Goal: Information Seeking & Learning: Learn about a topic

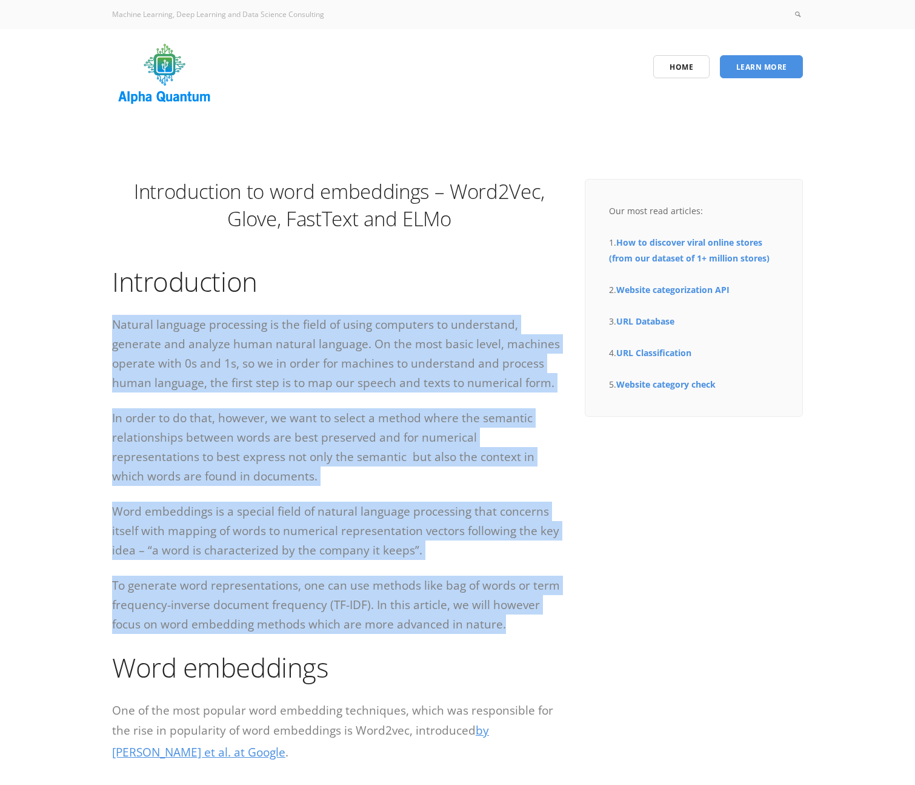
drag, startPoint x: 113, startPoint y: 322, endPoint x: 469, endPoint y: 626, distance: 467.9
copy div "Loremip dolorsit ametconsec ad eli seddo ei tempo incididun ut laboreetdo, magn…"
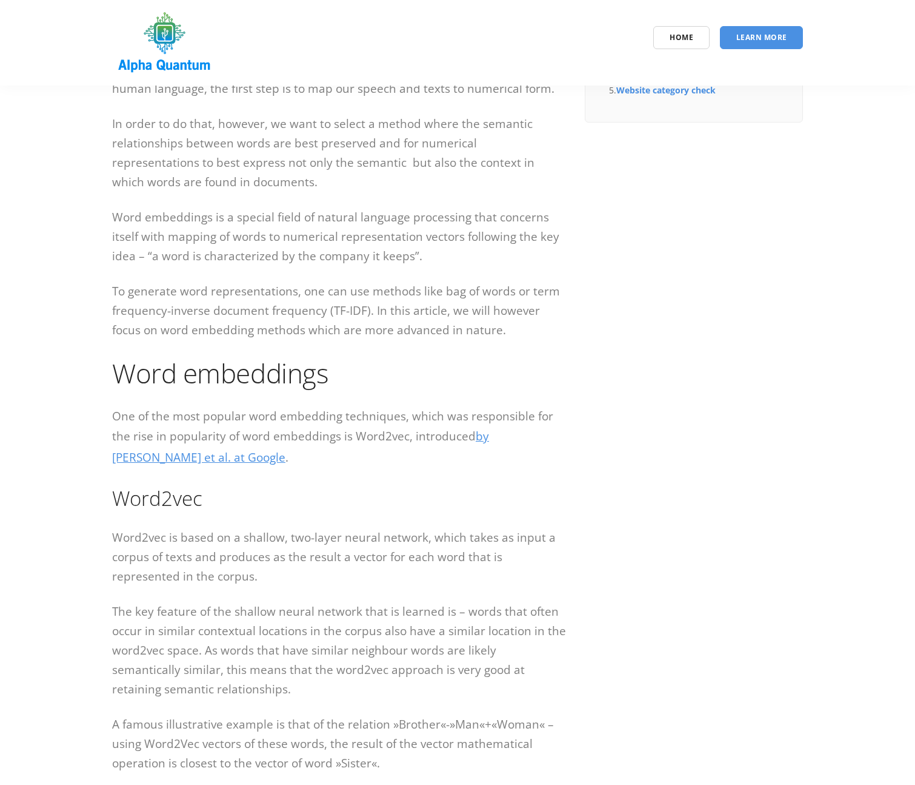
drag, startPoint x: 408, startPoint y: 497, endPoint x: 412, endPoint y: 505, distance: 8.7
click at [408, 497] on h2 "Word2vec" at bounding box center [339, 497] width 455 height 27
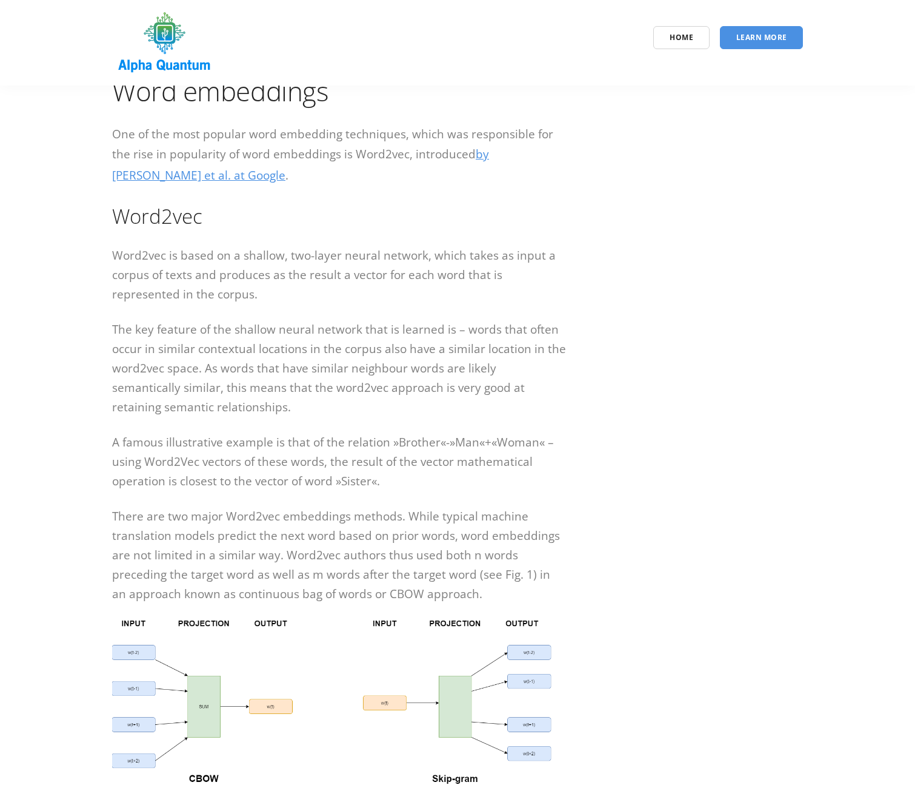
scroll to position [546, 0]
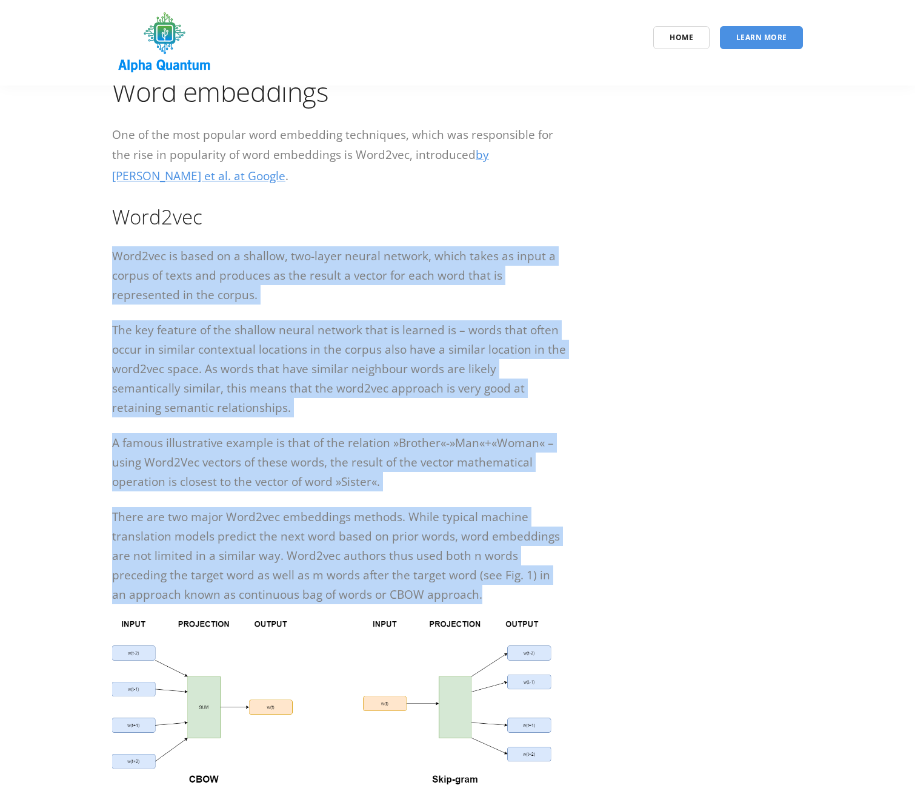
drag, startPoint x: 114, startPoint y: 255, endPoint x: 480, endPoint y: 595, distance: 500.2
copy div "Lore7ips do sitam co a elitsed, doe-tempo incidi utlabor, etdol magna al enima …"
click at [317, 670] on img at bounding box center [339, 702] width 455 height 165
click at [301, 674] on img at bounding box center [339, 702] width 455 height 165
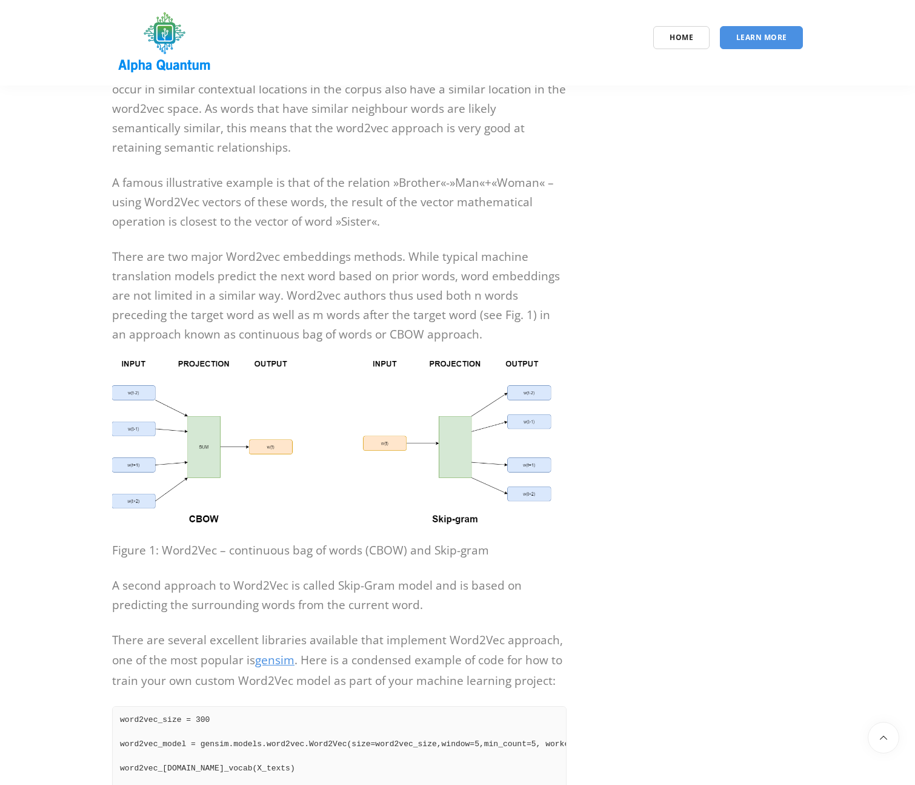
drag, startPoint x: 116, startPoint y: 533, endPoint x: 110, endPoint y: 527, distance: 8.2
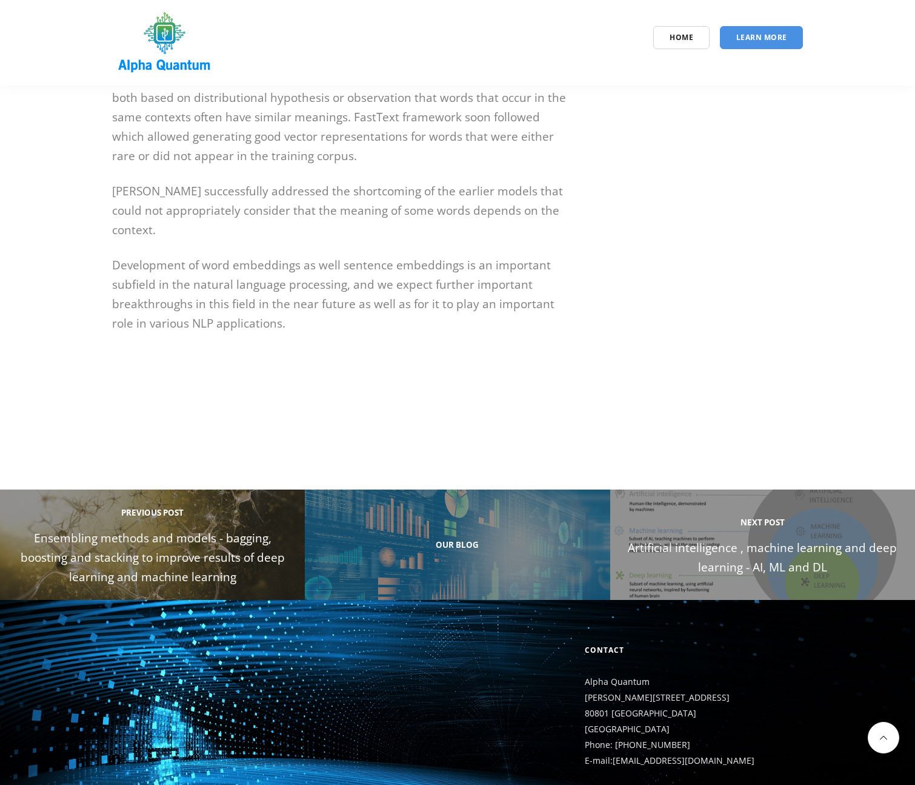
scroll to position [3315, 0]
